Goal: Check status

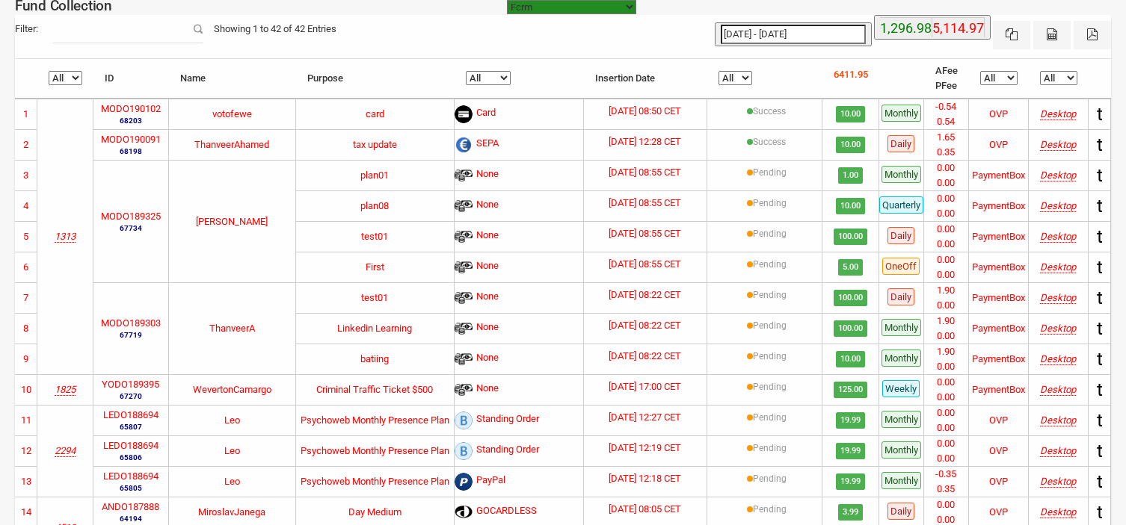
select select "[URL][DOMAIN_NAME]"
select select "100"
type input "[DATE]"
click at [786, 35] on input "[DATE] - [DATE]" at bounding box center [793, 34] width 145 height 19
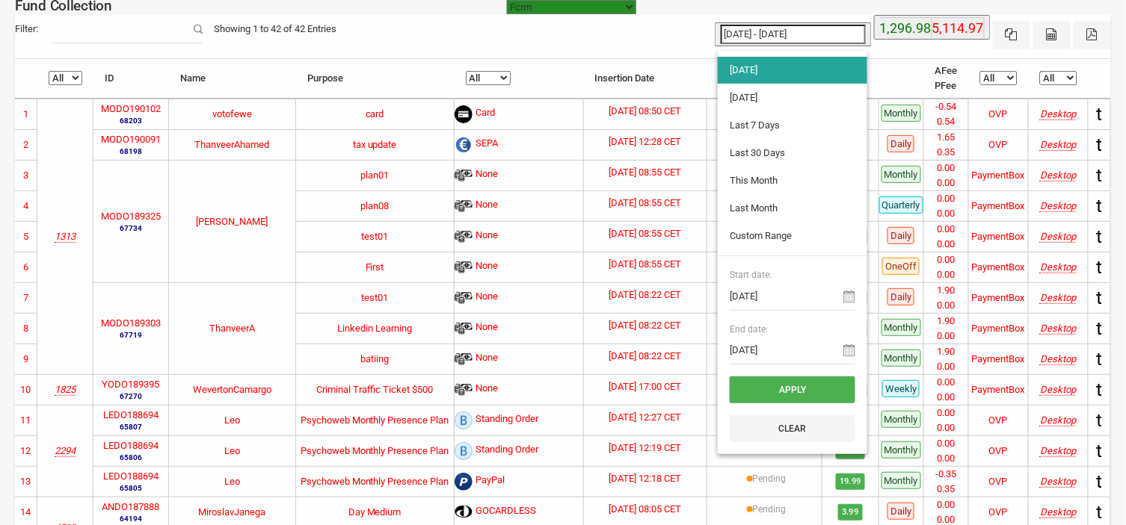
type input "[DATE]"
click at [738, 93] on li "[DATE]" at bounding box center [792, 97] width 149 height 27
type input "[DATE] - [DATE]"
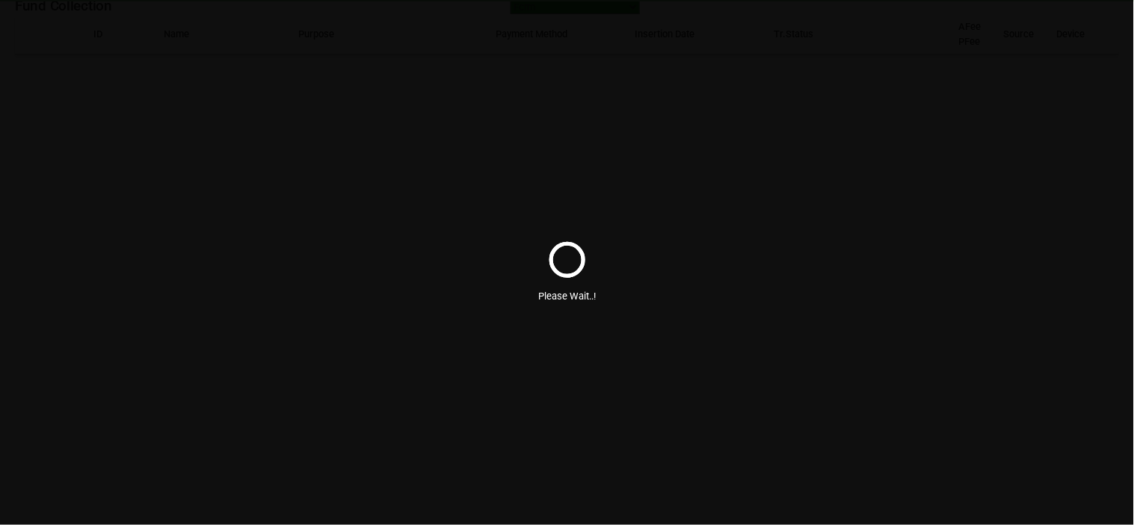
select select "100"
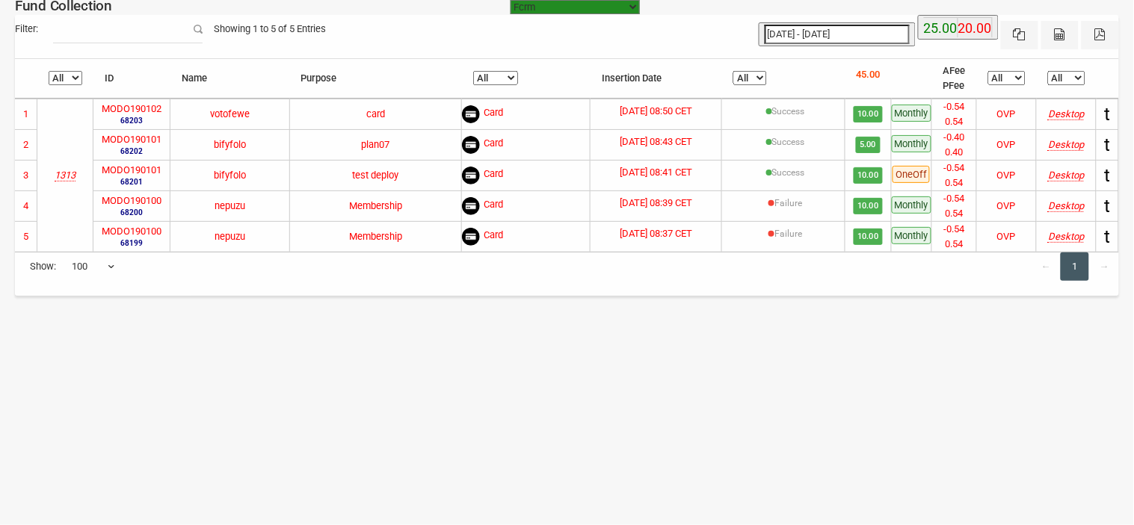
click at [700, 338] on body "Fcrm Fcrm Recurring Subscription Subscription Recurring Sandbox Musaid ([DOMAIN…" at bounding box center [567, 262] width 1134 height 525
click at [708, 331] on body "Fcrm Fcrm Recurring Subscription Subscription Recurring Sandbox Musaid ([DOMAIN…" at bounding box center [567, 262] width 1134 height 525
